Goal: Task Accomplishment & Management: Manage account settings

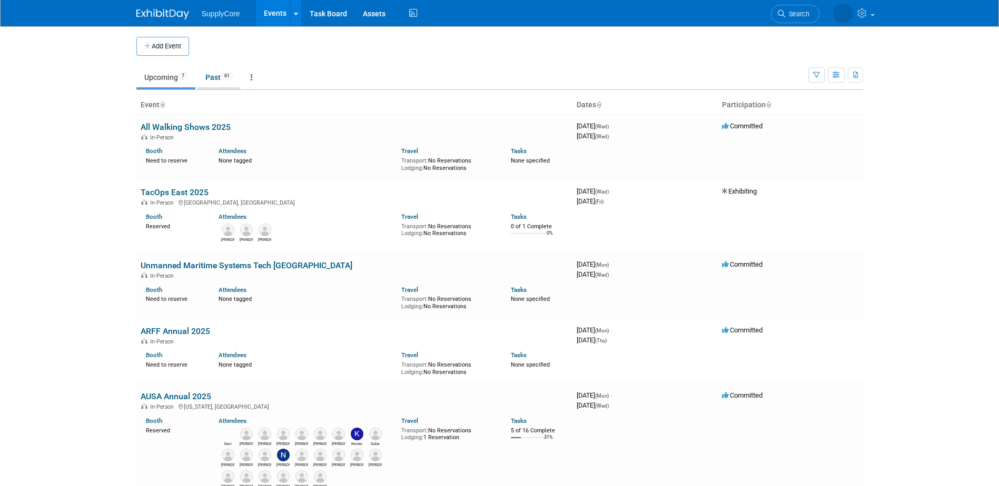
click at [213, 67] on link "Past 61" at bounding box center [218, 77] width 43 height 20
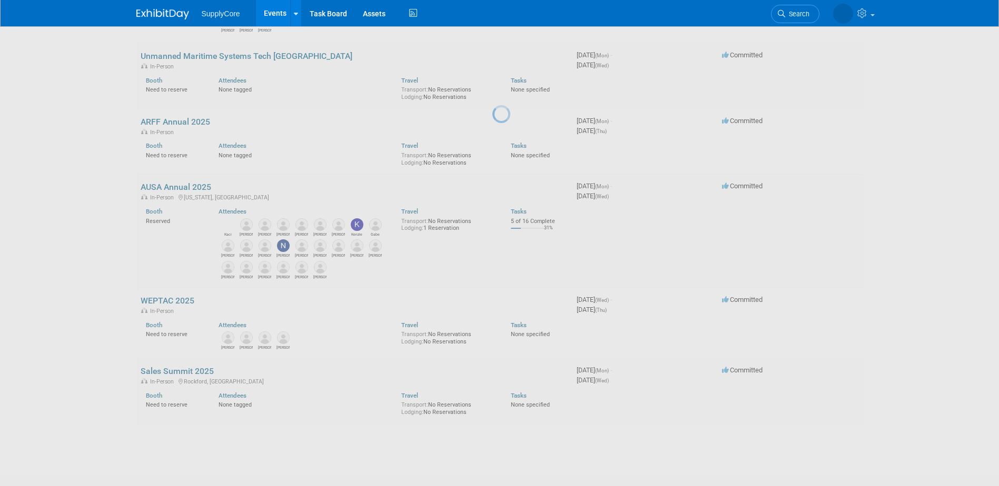
scroll to position [211, 0]
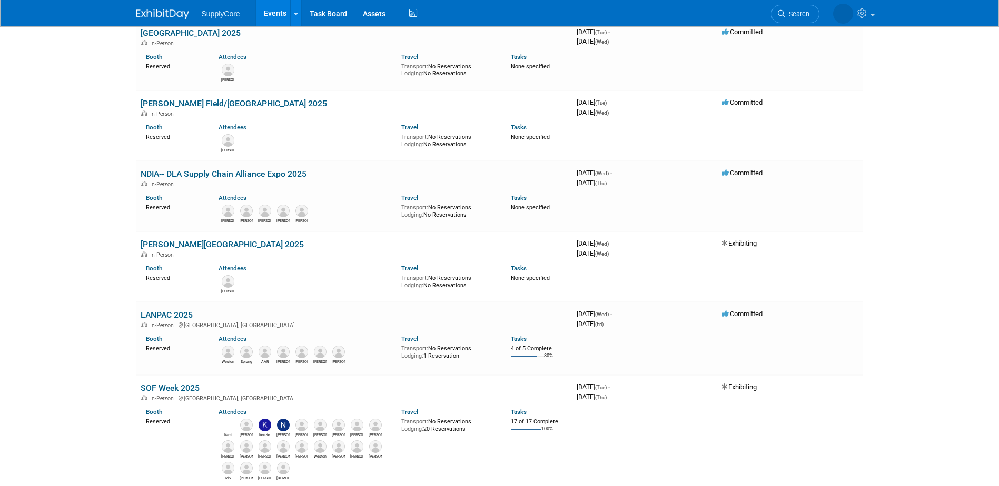
scroll to position [474, 0]
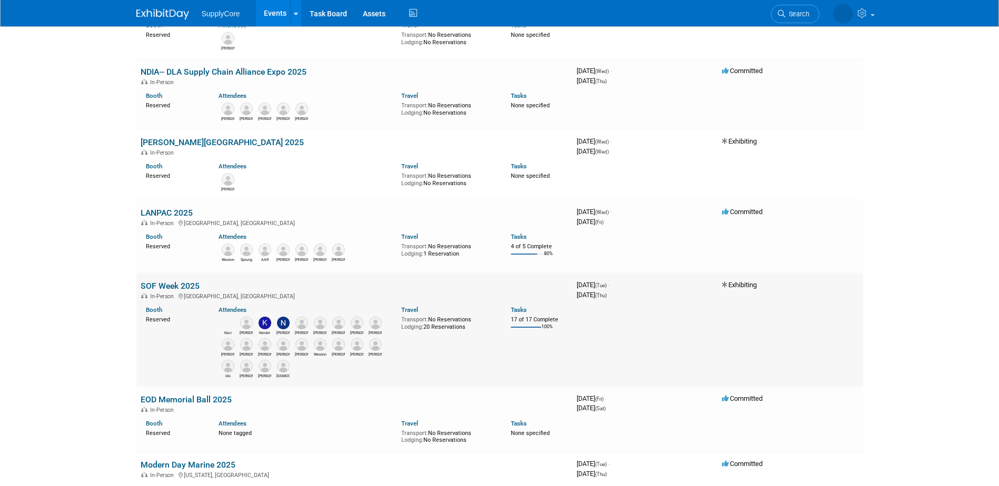
click at [164, 288] on link "SOF Week 2025" at bounding box center [170, 286] width 59 height 10
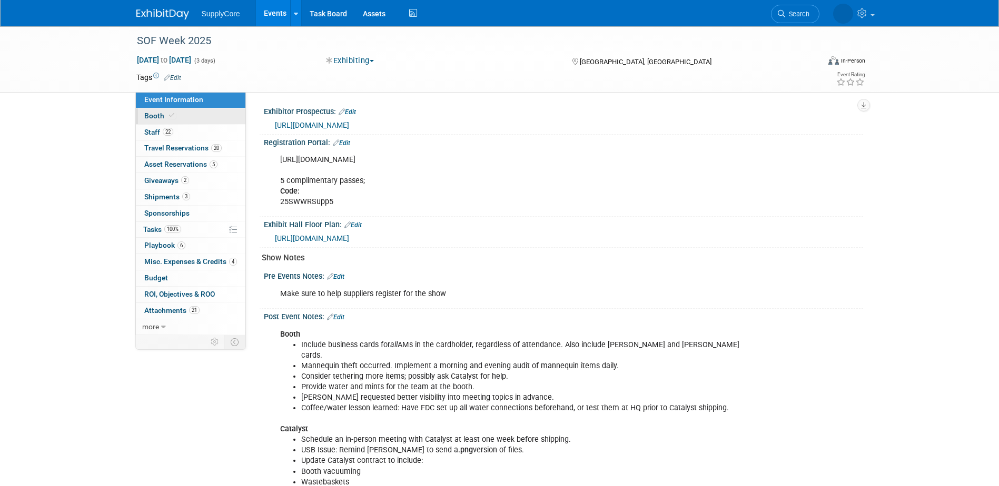
click at [183, 114] on link "Booth" at bounding box center [190, 116] width 109 height 16
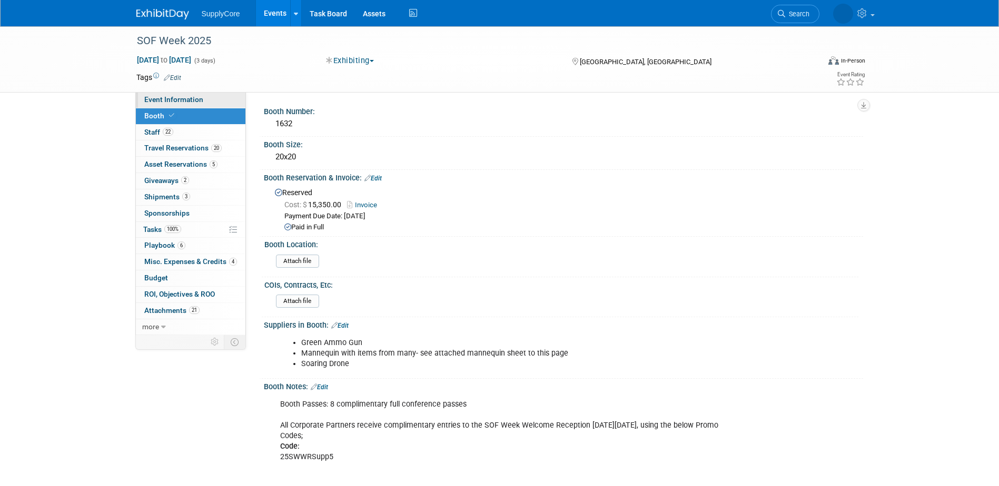
click at [182, 96] on span "Event Information" at bounding box center [173, 99] width 59 height 8
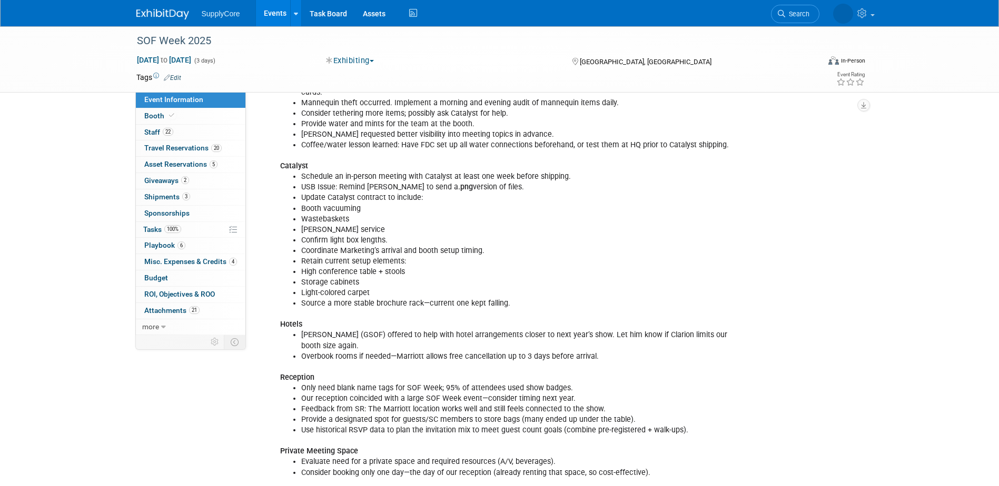
scroll to position [211, 0]
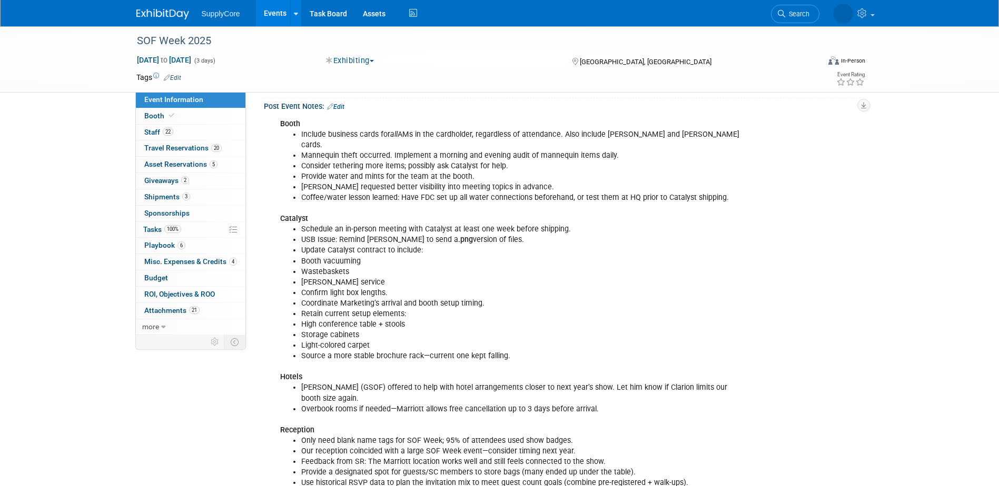
click at [177, 15] on img at bounding box center [162, 14] width 53 height 11
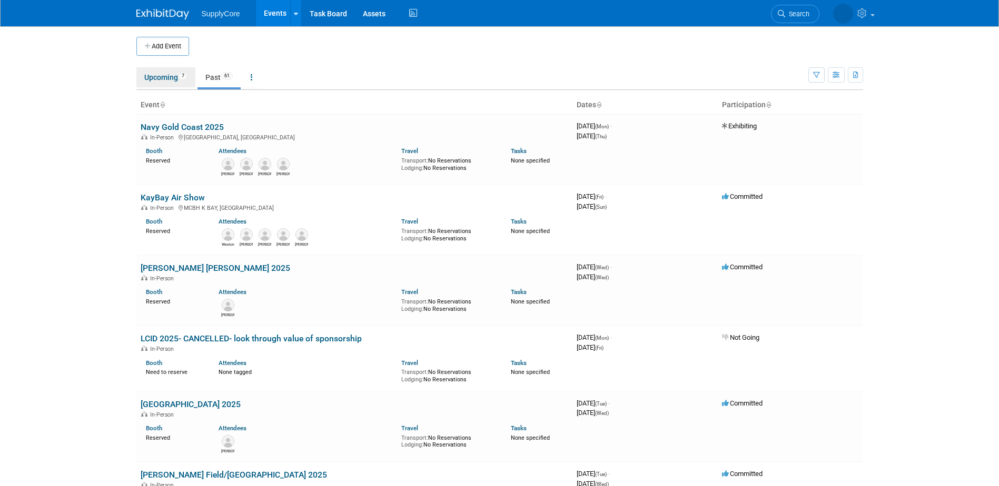
click at [179, 76] on link "Upcoming 7" at bounding box center [165, 77] width 59 height 20
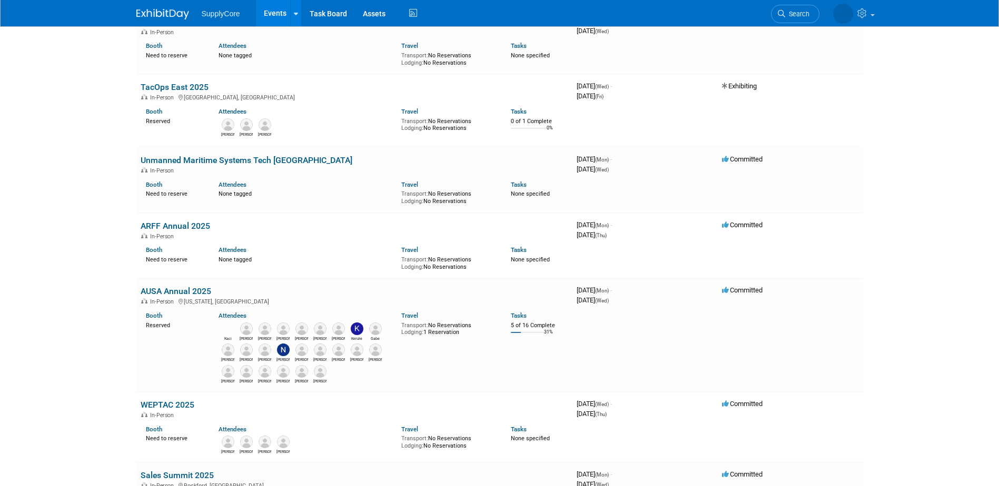
scroll to position [158, 0]
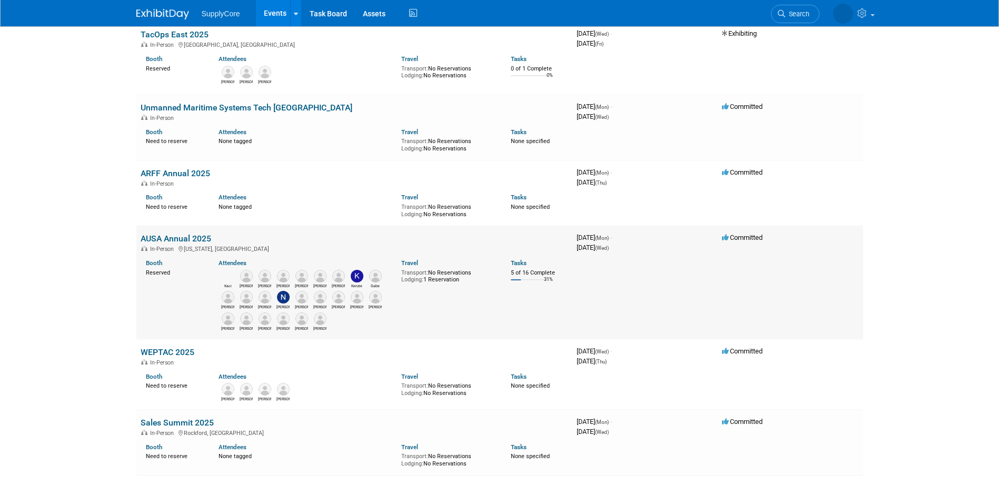
click at [181, 237] on link "AUSA Annual 2025" at bounding box center [176, 239] width 71 height 10
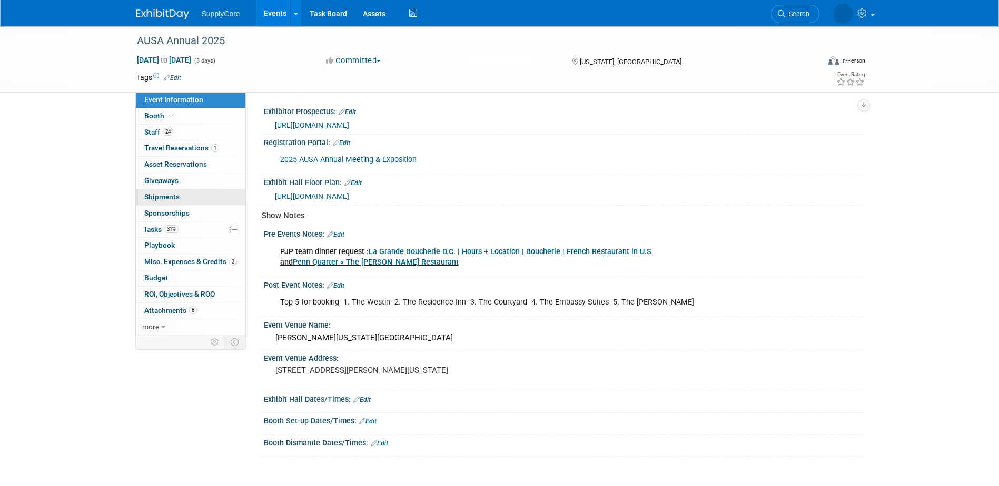
click at [196, 197] on link "0 Shipments 0" at bounding box center [190, 197] width 109 height 16
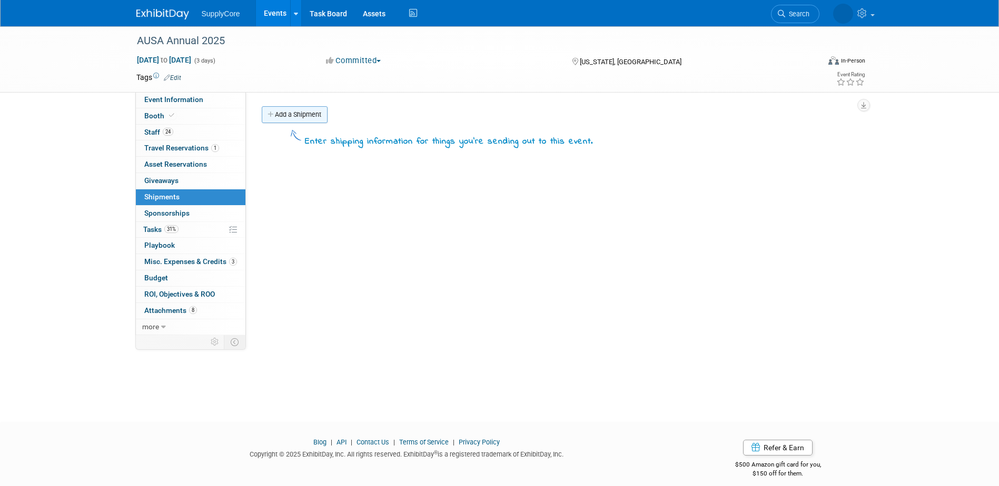
click at [306, 118] on link "Add a Shipment" at bounding box center [295, 114] width 66 height 17
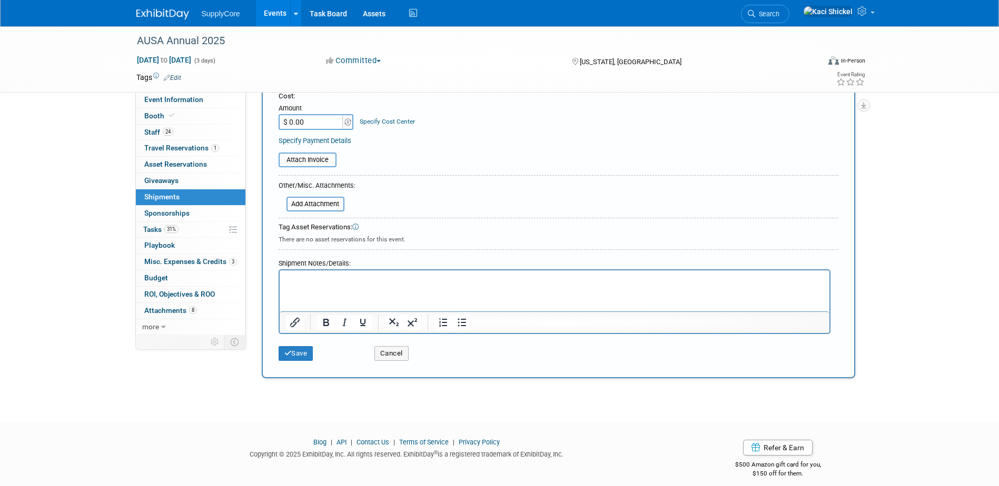
scroll to position [211, 0]
click at [307, 283] on p "Rich Text Area. Press ALT-0 for help." at bounding box center [553, 279] width 537 height 11
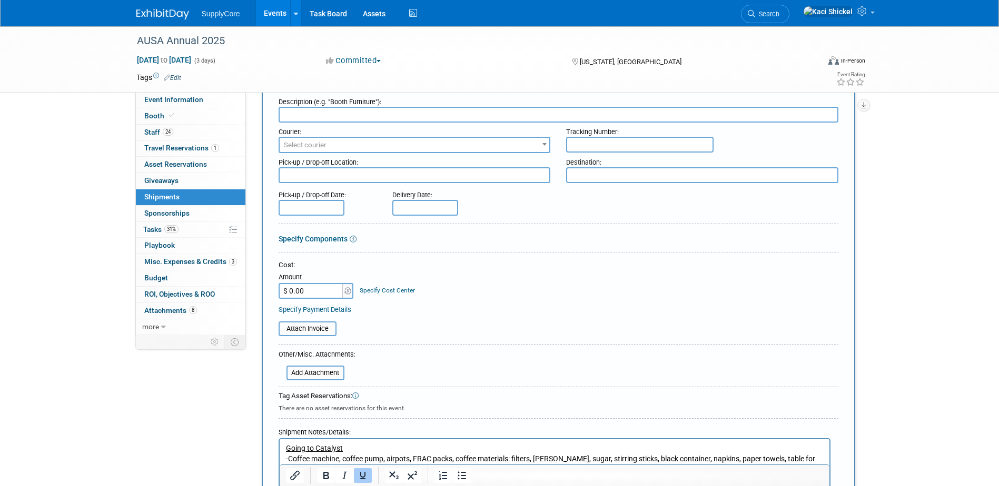
scroll to position [0, 0]
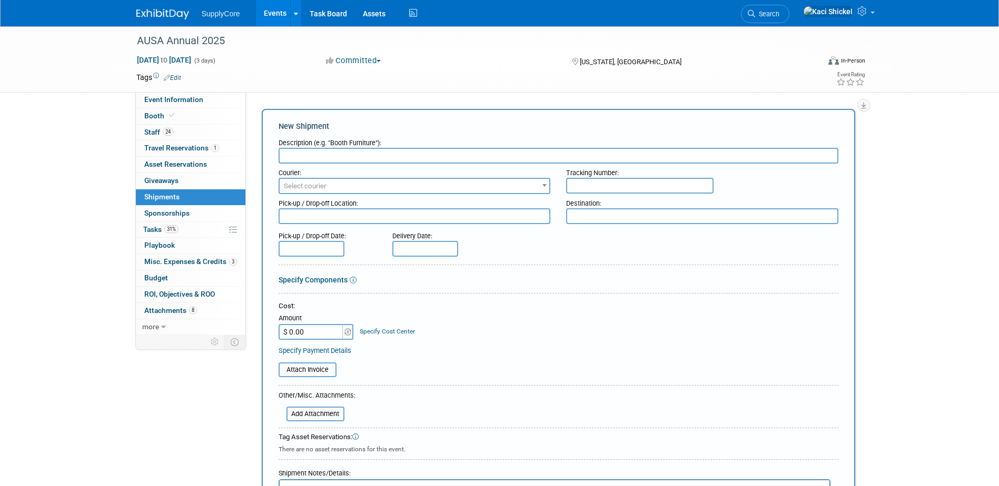
click at [321, 156] on input "text" at bounding box center [558, 156] width 560 height 16
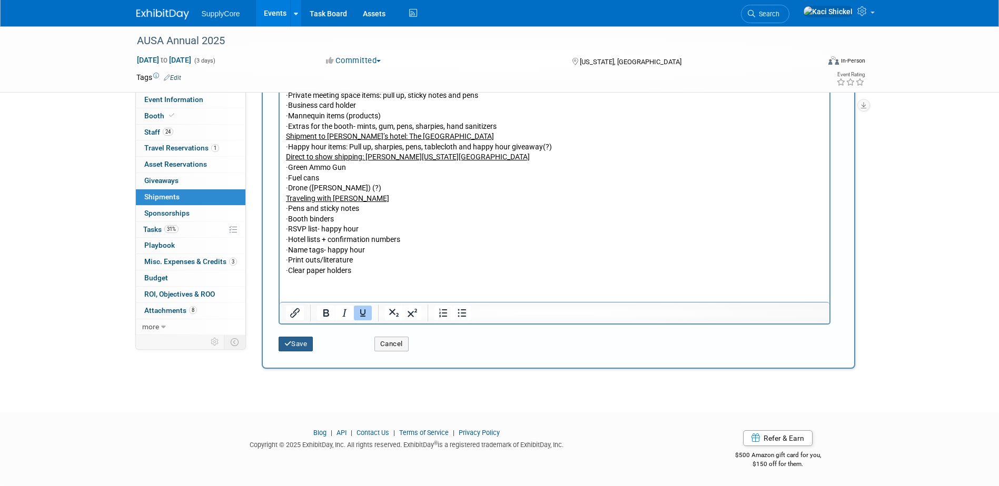
type input "Overall Shipments to AUSA"
click at [305, 342] on button "Save" at bounding box center [295, 344] width 35 height 15
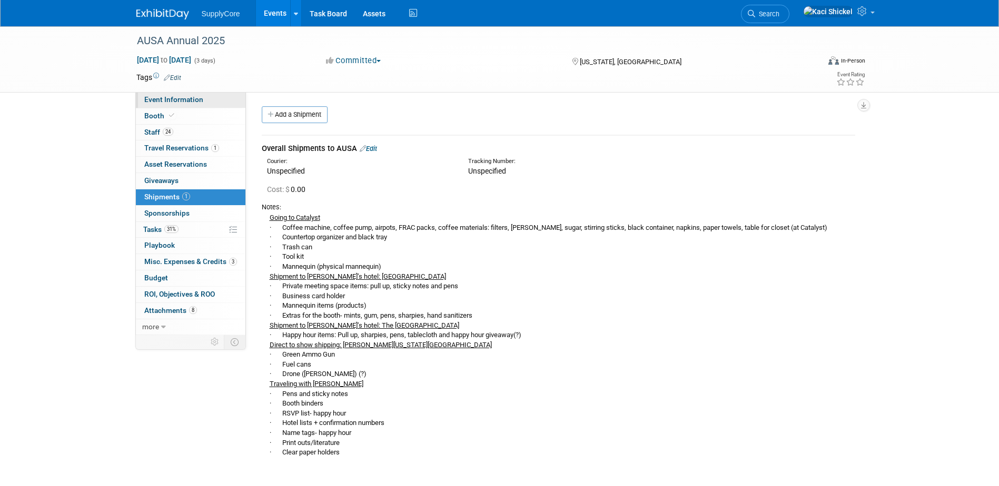
click at [173, 96] on span "Event Information" at bounding box center [173, 99] width 59 height 8
